Goal: Task Accomplishment & Management: Use online tool/utility

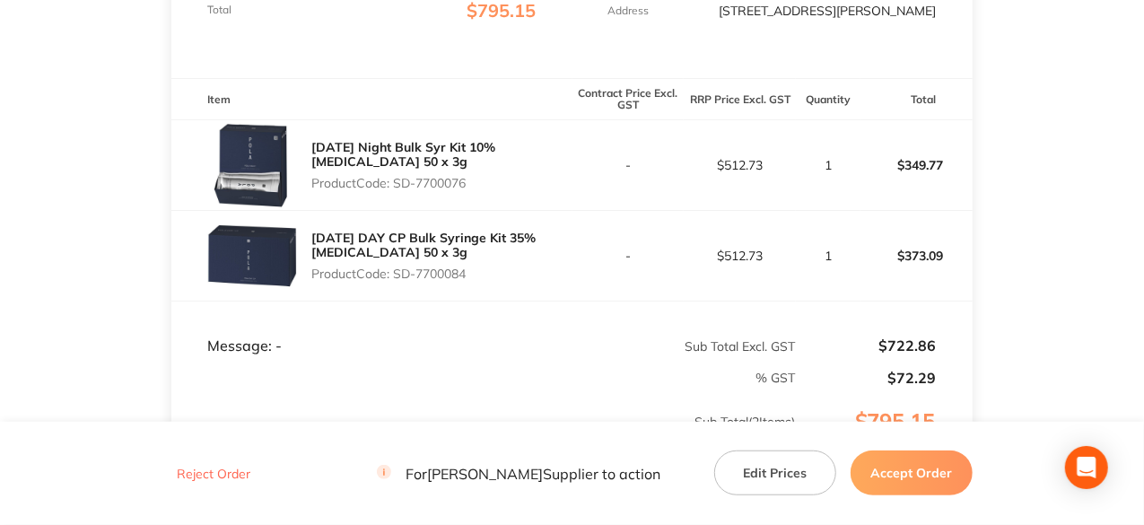
scroll to position [449, 0]
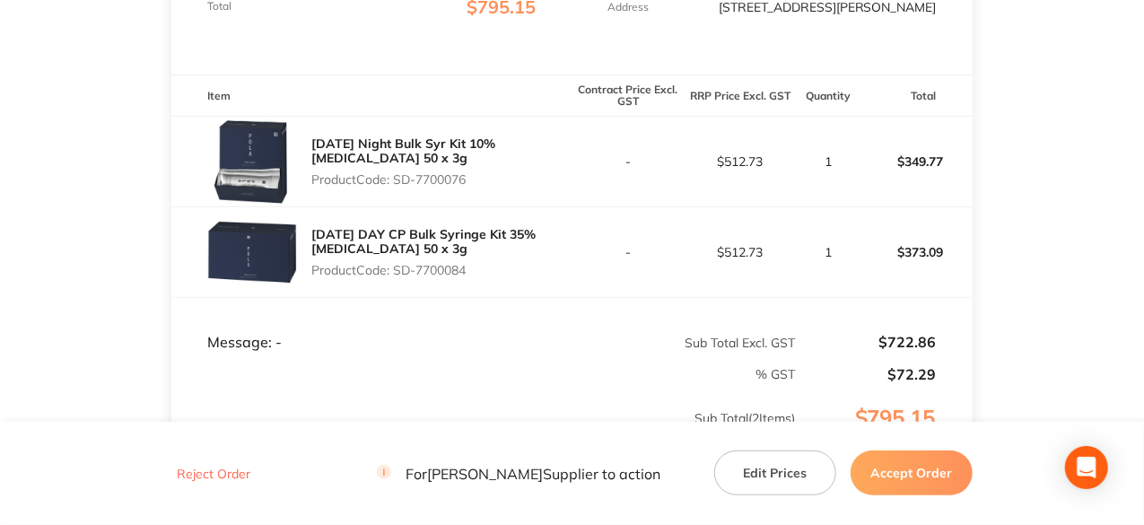
drag, startPoint x: 470, startPoint y: 193, endPoint x: 397, endPoint y: 193, distance: 73.6
click at [397, 187] on p "Product Code: SD-7700076" at bounding box center [441, 179] width 260 height 14
copy p "SD-7700076"
drag, startPoint x: 469, startPoint y: 281, endPoint x: 397, endPoint y: 288, distance: 72.1
click at [397, 277] on p "Product Code: SD-7700084" at bounding box center [441, 270] width 260 height 14
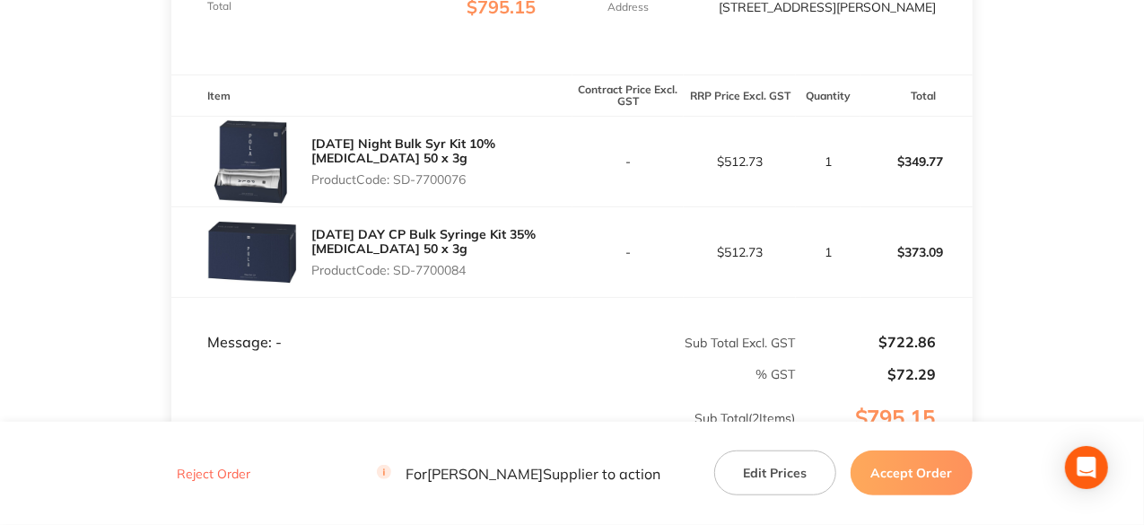
copy p "SD-7700084"
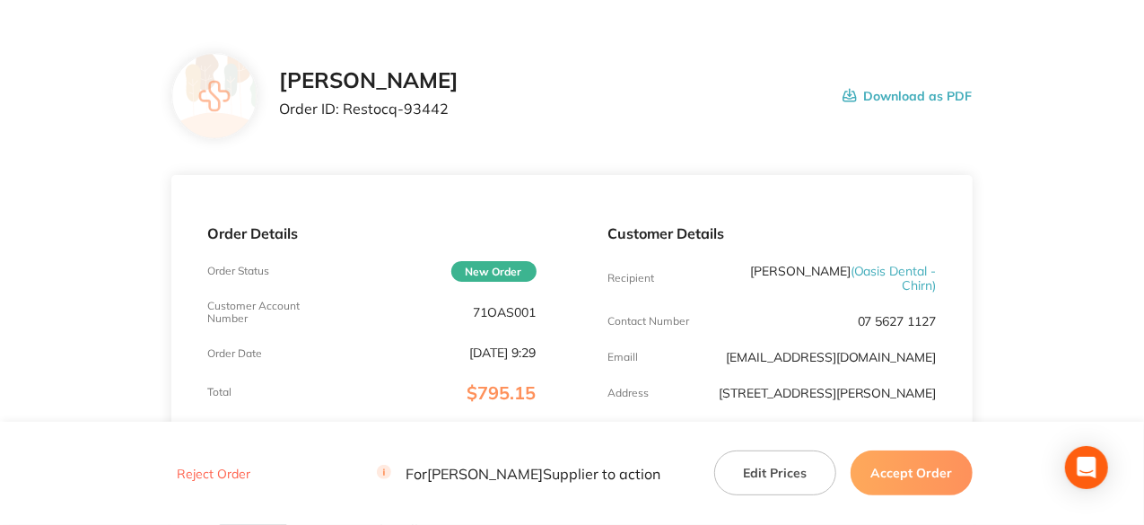
scroll to position [0, 0]
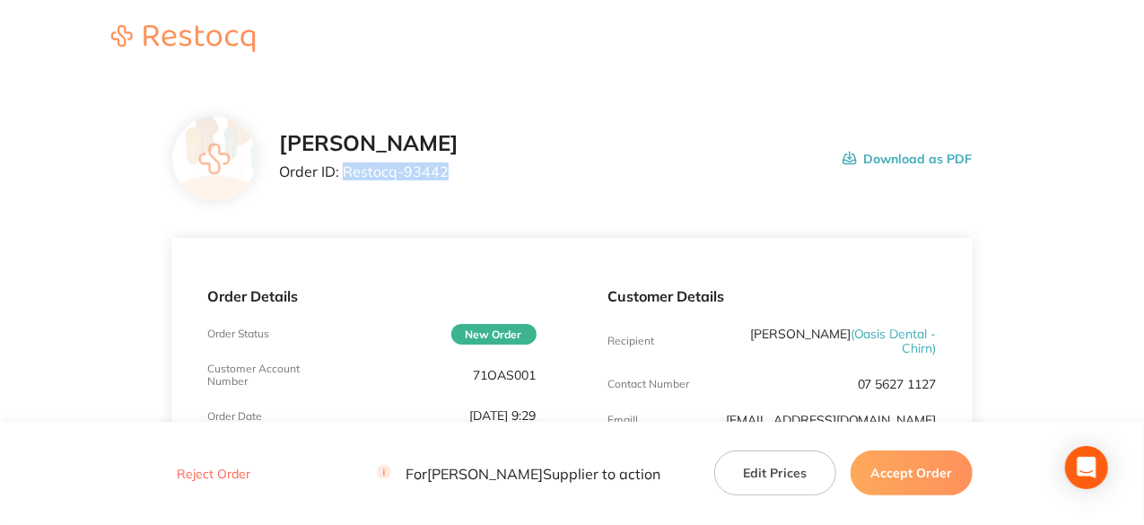
drag, startPoint x: 446, startPoint y: 169, endPoint x: 346, endPoint y: 184, distance: 100.7
click at [346, 184] on div "Henry Schein Halas Order ID: Restocq- 93442" at bounding box center [368, 159] width 179 height 56
copy p "Restocq- 93442"
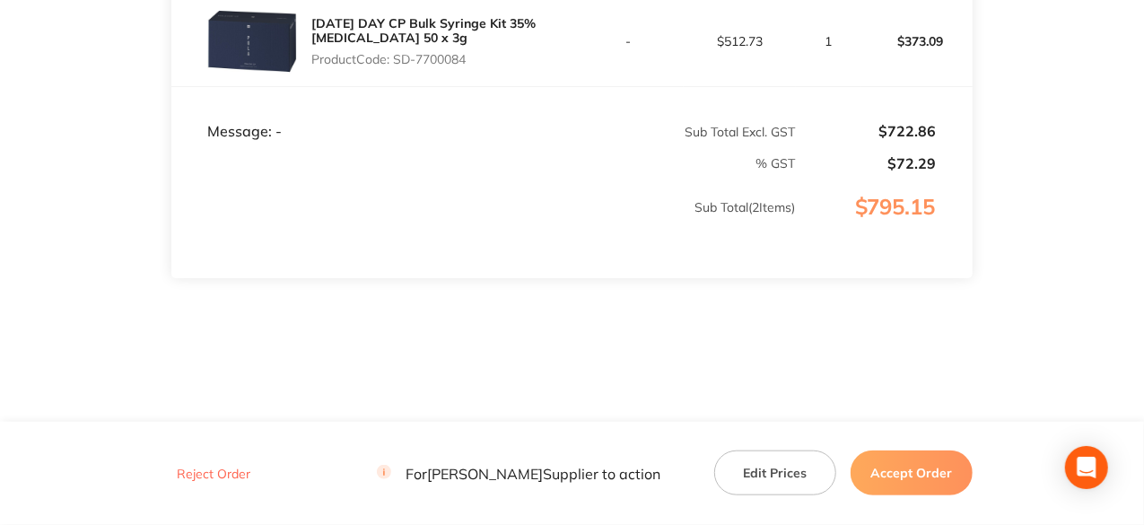
scroll to position [402, 0]
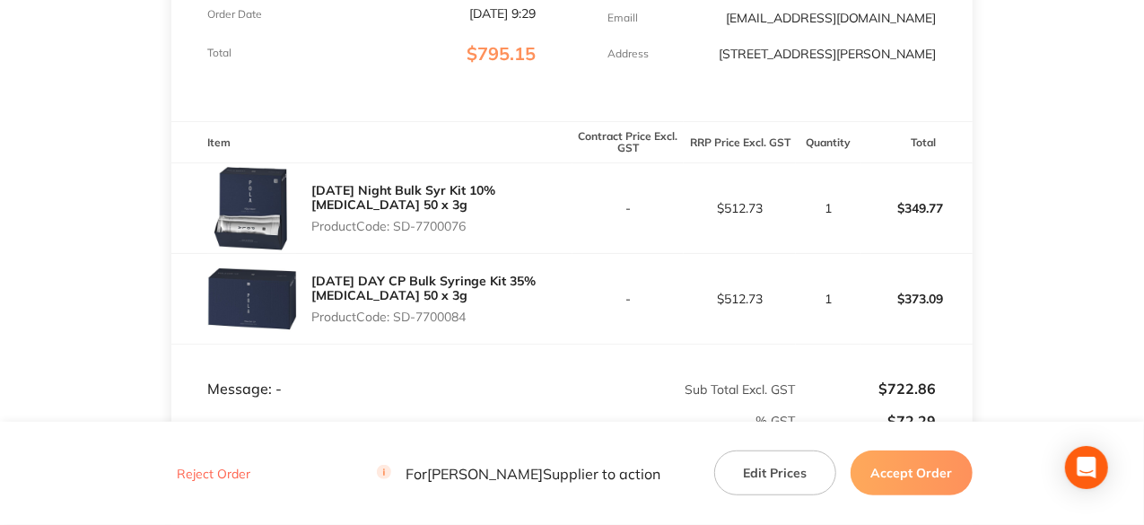
click at [935, 490] on button "Accept Order" at bounding box center [911, 472] width 122 height 45
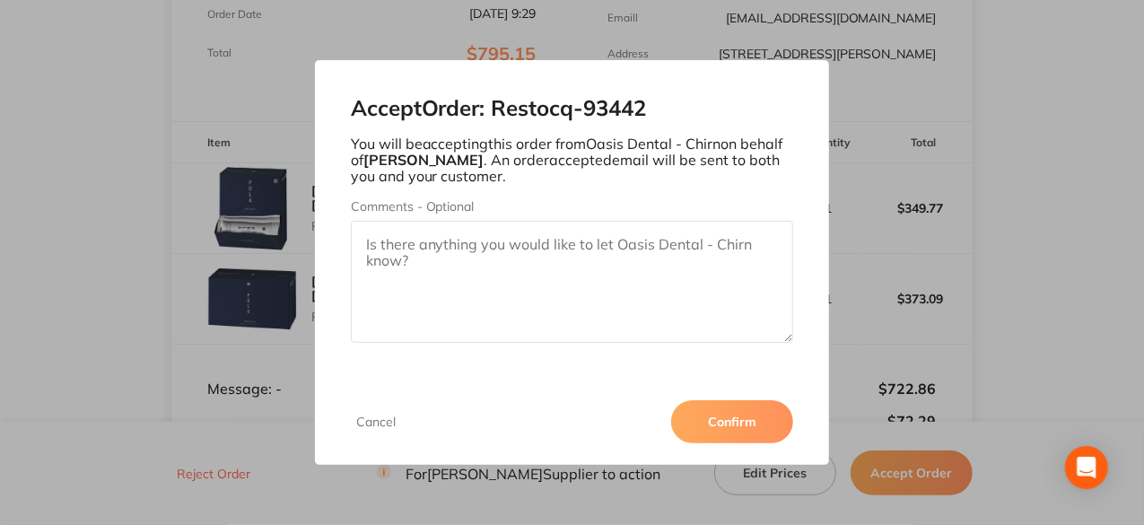
click at [768, 428] on button "Confirm" at bounding box center [732, 421] width 122 height 43
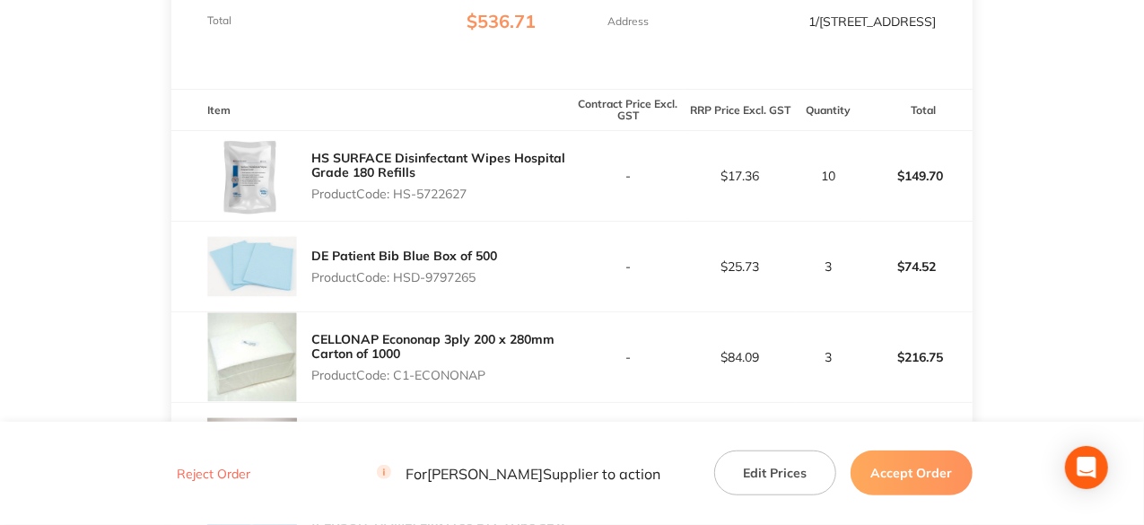
scroll to position [538, 0]
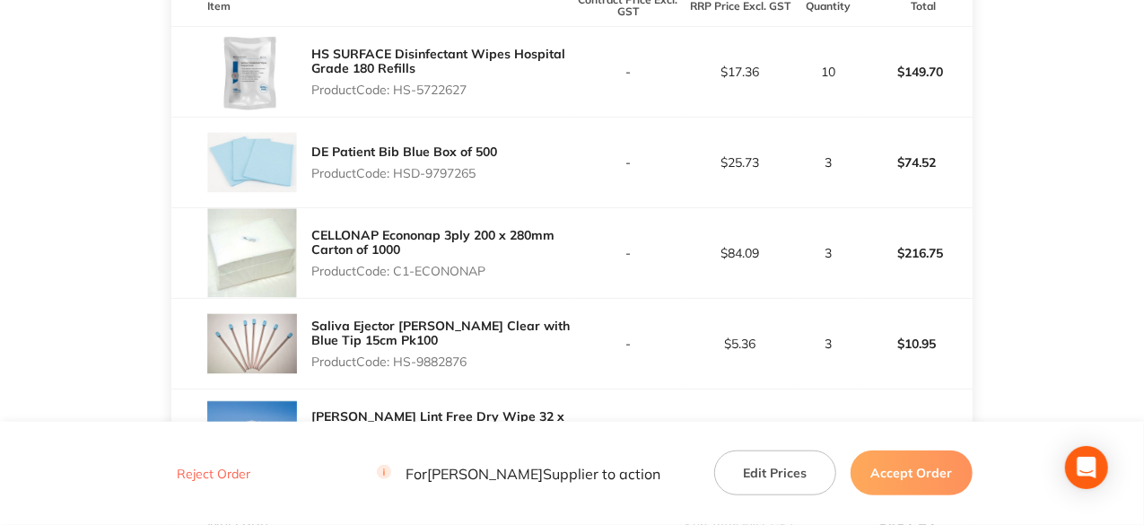
drag, startPoint x: 471, startPoint y: 102, endPoint x: 395, endPoint y: 97, distance: 76.4
click at [395, 97] on p "Product Code: HS-5722627" at bounding box center [441, 90] width 260 height 14
copy p "HS-5722627"
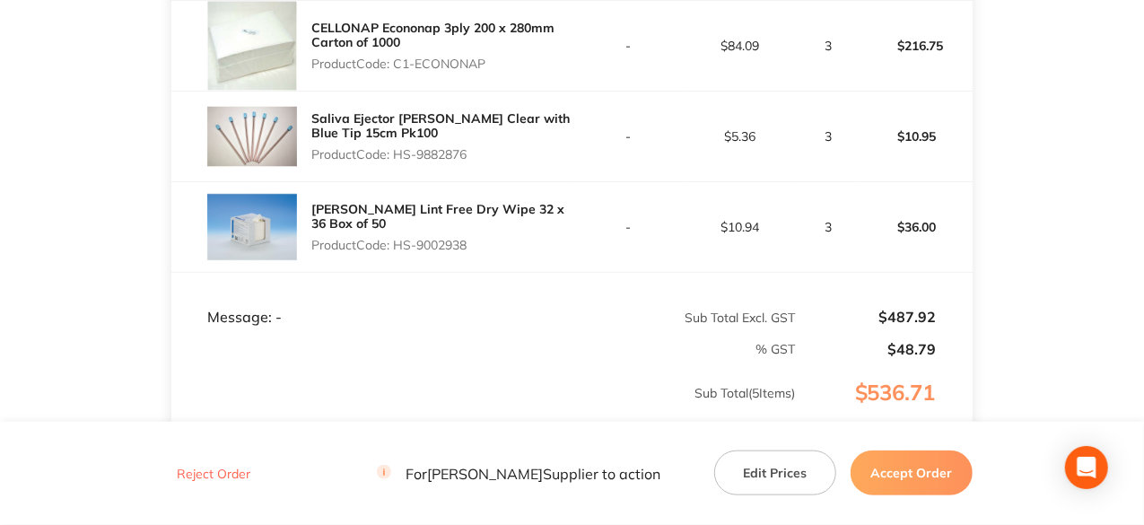
scroll to position [718, 0]
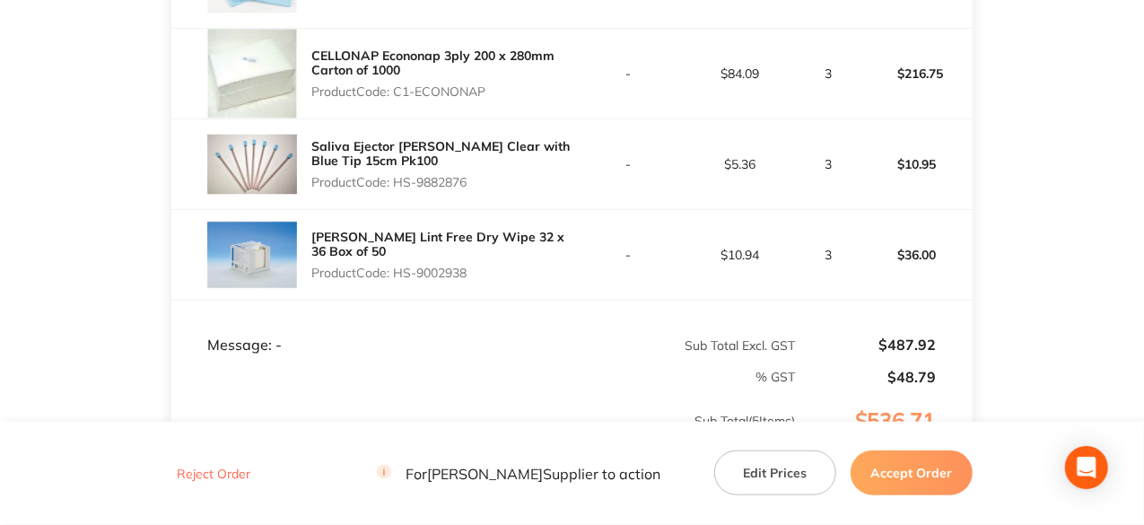
drag, startPoint x: 488, startPoint y: 101, endPoint x: 397, endPoint y: 100, distance: 90.6
click at [397, 99] on p "Product Code: C1-ECONONAP" at bounding box center [441, 91] width 260 height 14
copy p "C1-ECONONAP"
drag, startPoint x: 469, startPoint y: 193, endPoint x: 397, endPoint y: 191, distance: 72.7
click at [397, 189] on p "Product Code: HS-9882876" at bounding box center [441, 182] width 260 height 14
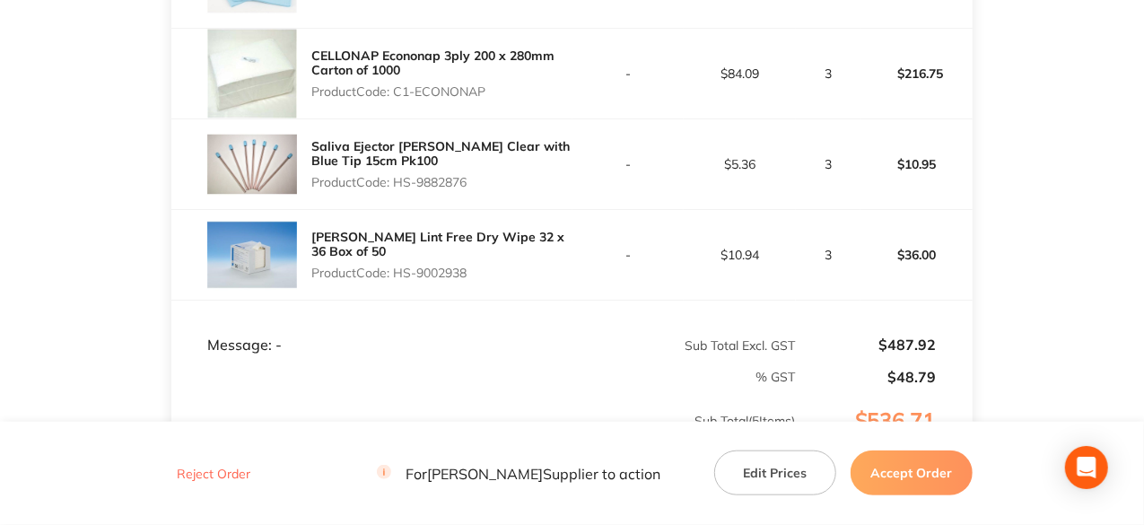
copy p "HS-9882876"
drag, startPoint x: 472, startPoint y: 281, endPoint x: 395, endPoint y: 290, distance: 77.7
click at [395, 280] on p "Product Code: HS-9002938" at bounding box center [441, 273] width 260 height 14
copy p "HS-9002938"
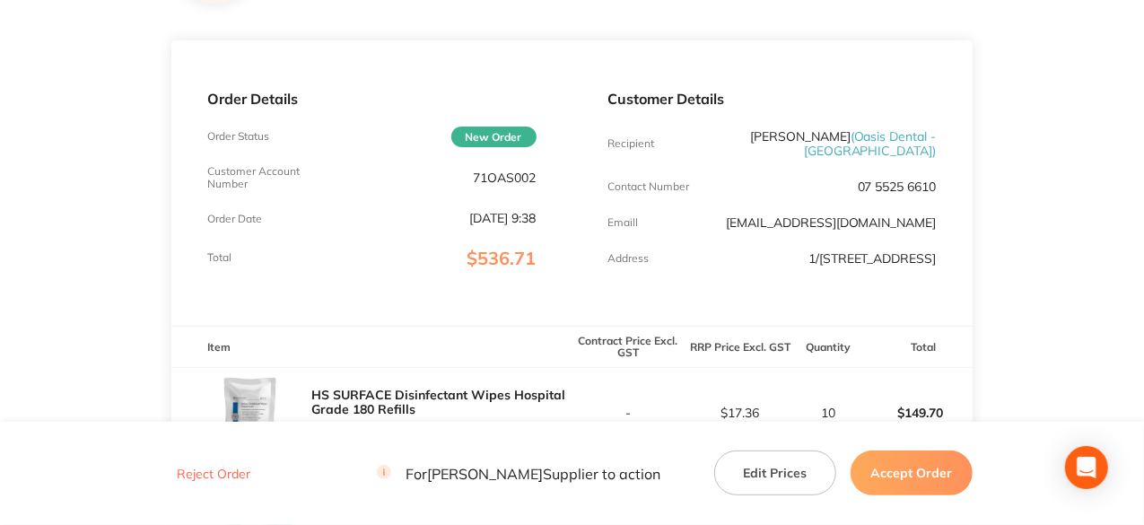
scroll to position [0, 0]
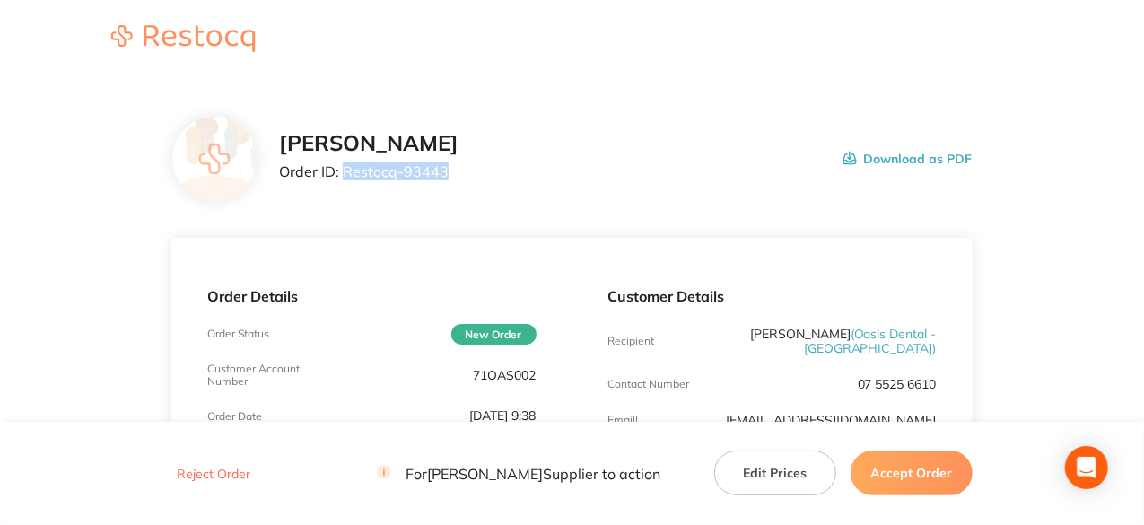
drag, startPoint x: 443, startPoint y: 173, endPoint x: 343, endPoint y: 166, distance: 100.7
click at [343, 166] on p "Order ID: Restocq- 93443" at bounding box center [368, 171] width 179 height 16
copy p "Restocq- 93443"
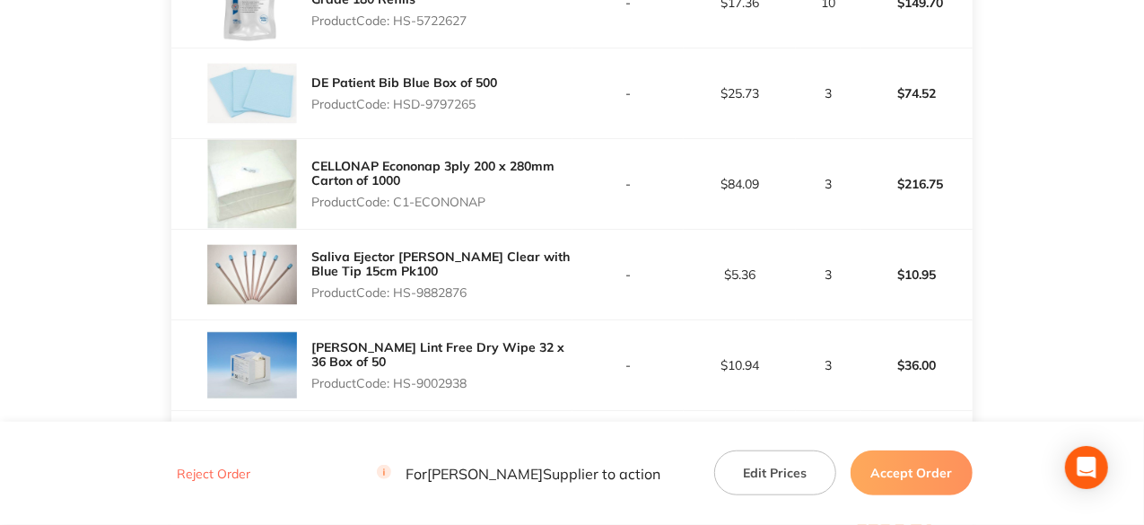
scroll to position [718, 0]
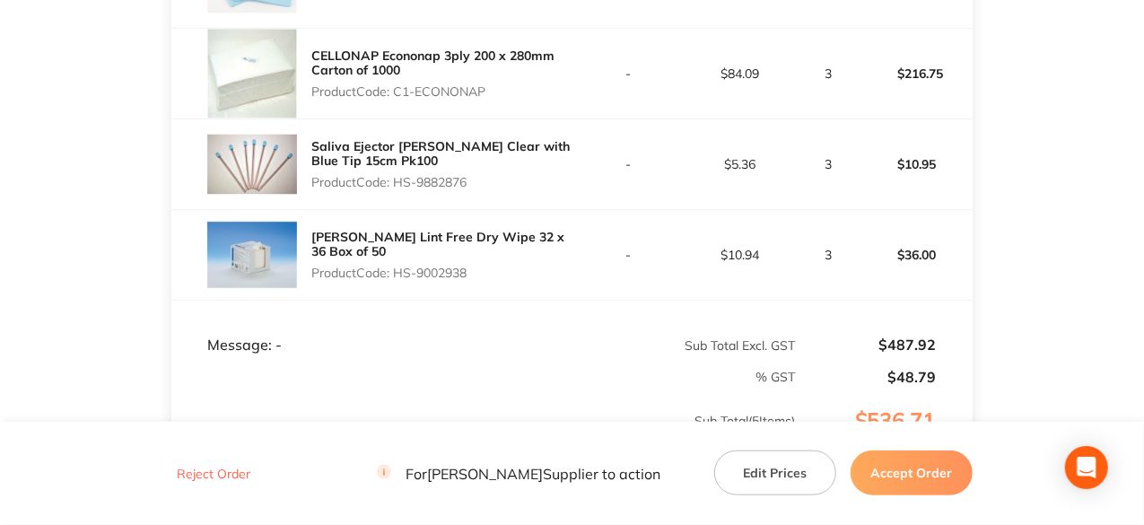
click at [928, 481] on button "Accept Order" at bounding box center [911, 472] width 122 height 45
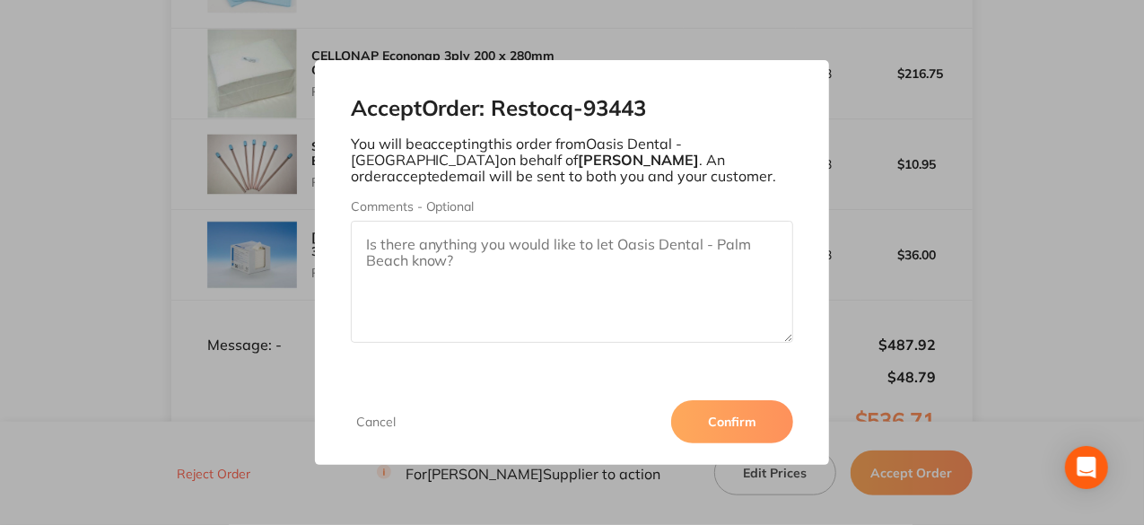
click at [762, 428] on button "Confirm" at bounding box center [732, 421] width 122 height 43
